Goal: Task Accomplishment & Management: Manage account settings

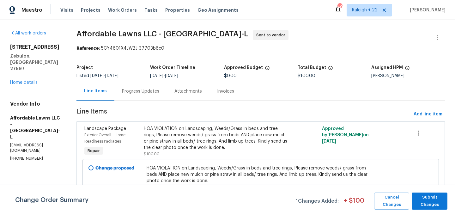
scroll to position [8, 0]
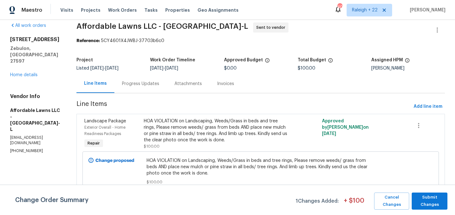
click at [61, 78] on div "All work orders 737 Little Patch St Zebulon, NC 27597 Home details Vendor Info …" at bounding box center [35, 87] width 51 height 131
